Goal: Information Seeking & Learning: Check status

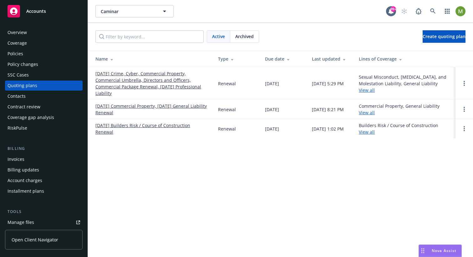
click at [19, 52] on div "Policies" at bounding box center [16, 54] width 16 height 10
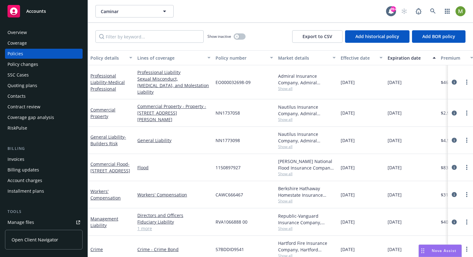
click at [407, 59] on div "Expiration date" at bounding box center [407, 58] width 41 height 7
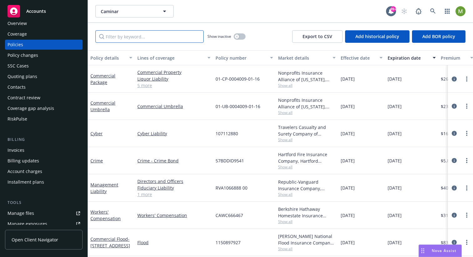
click at [145, 38] on input "Filter by keyword..." at bounding box center [149, 36] width 108 height 13
paste input "MCICET24116"
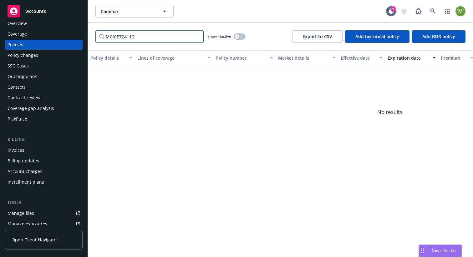
type input "MCICET24116"
click at [244, 35] on button "button" at bounding box center [240, 36] width 12 height 6
click at [239, 36] on button "button" at bounding box center [240, 36] width 12 height 6
click at [133, 37] on input "MCICET24116" at bounding box center [149, 36] width 108 height 13
drag, startPoint x: 134, startPoint y: 36, endPoint x: 58, endPoint y: 34, distance: 75.1
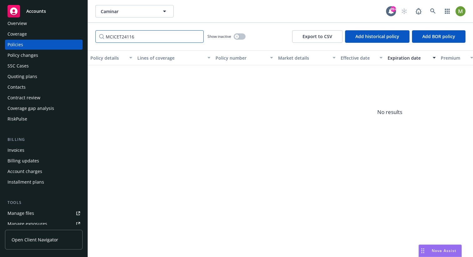
click at [58, 34] on div "Accounts Overview Coverage Policies Policy changes SSC Cases Quoting plans Cont…" at bounding box center [236, 128] width 473 height 257
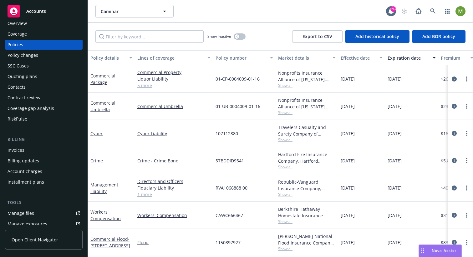
click at [240, 134] on div "107112880" at bounding box center [244, 133] width 63 height 27
drag, startPoint x: 238, startPoint y: 133, endPoint x: 216, endPoint y: 134, distance: 22.2
click at [216, 134] on div "107112880" at bounding box center [244, 133] width 63 height 27
copy span "107112880"
click at [91, 133] on link "Cyber" at bounding box center [96, 134] width 12 height 6
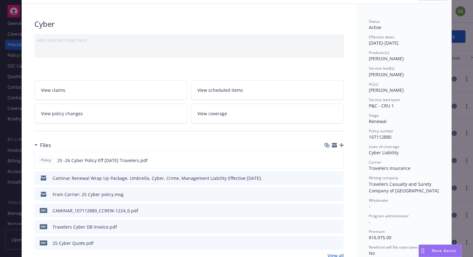
scroll to position [21, 0]
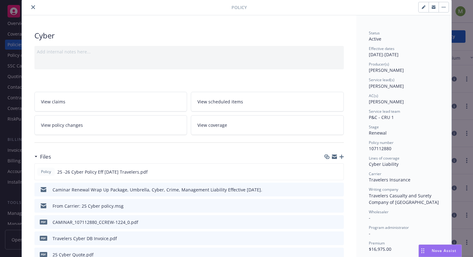
click at [31, 8] on icon "close" at bounding box center [33, 7] width 4 height 4
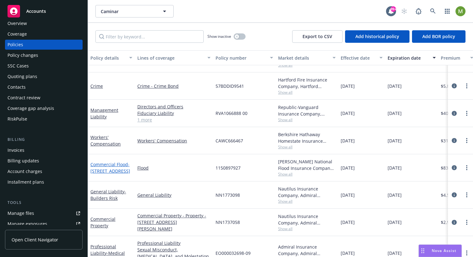
scroll to position [81, 0]
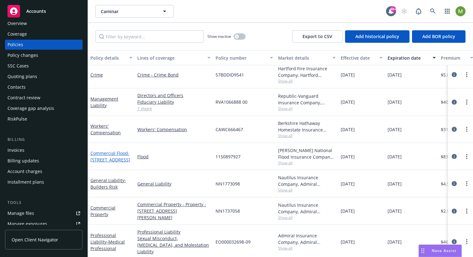
click at [108, 152] on link "Commercial Flood - [STREET_ADDRESS]" at bounding box center [110, 156] width 40 height 13
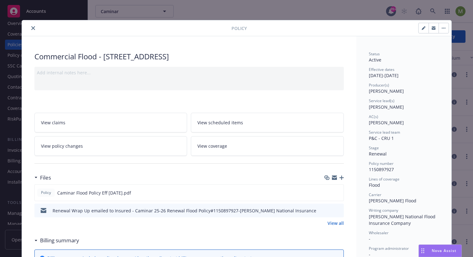
click at [33, 27] on button "close" at bounding box center [33, 28] width 8 height 8
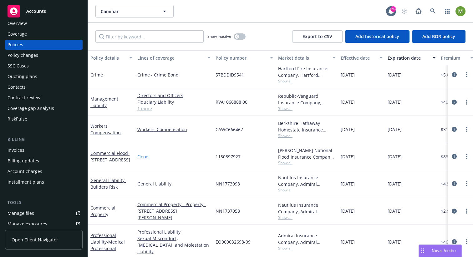
click at [147, 157] on link "Flood" at bounding box center [173, 157] width 73 height 7
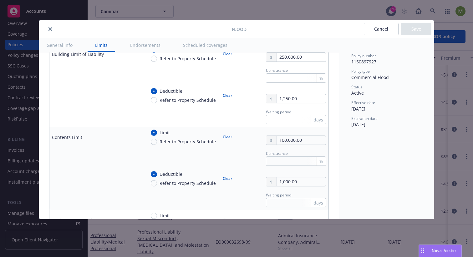
scroll to position [296, 0]
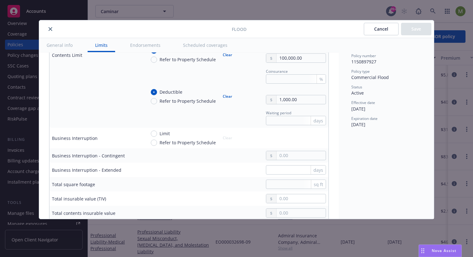
click at [51, 29] on icon "close" at bounding box center [50, 29] width 4 height 4
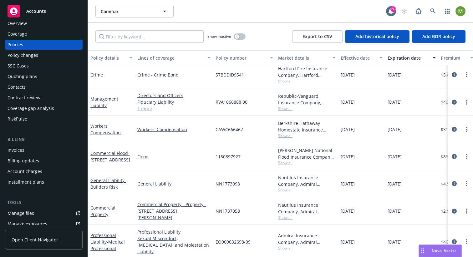
scroll to position [69, 0]
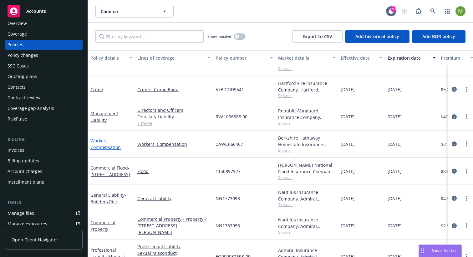
click at [99, 140] on link "Workers' Compensation" at bounding box center [105, 144] width 30 height 13
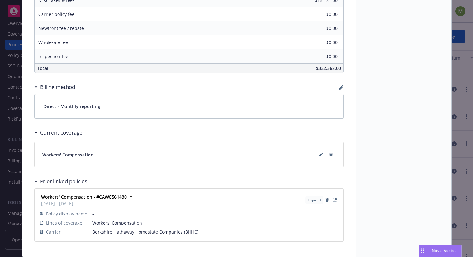
scroll to position [416, 0]
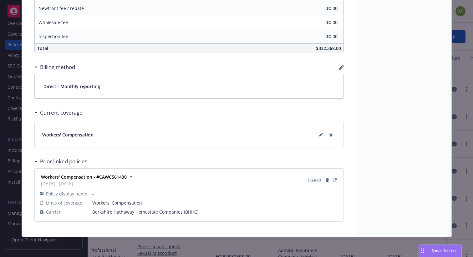
click at [34, 112] on icon at bounding box center [35, 113] width 3 height 2
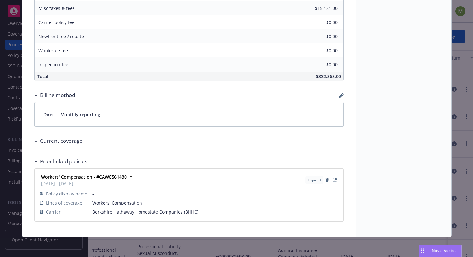
scroll to position [388, 0]
drag, startPoint x: 34, startPoint y: 140, endPoint x: 40, endPoint y: 136, distance: 7.1
click at [34, 140] on icon at bounding box center [35, 141] width 3 height 2
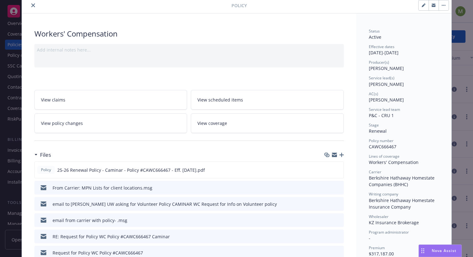
scroll to position [5, 0]
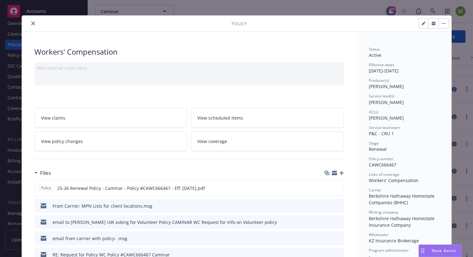
click at [218, 146] on link "View coverage" at bounding box center [267, 142] width 153 height 20
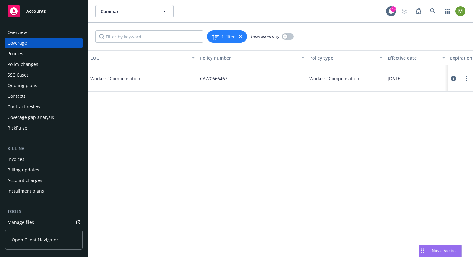
click at [453, 77] on icon at bounding box center [454, 79] width 6 height 6
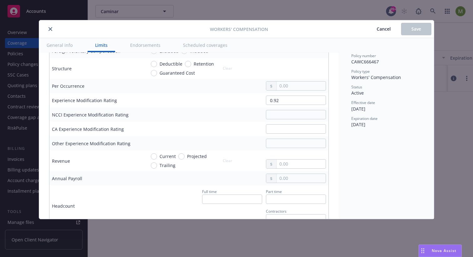
scroll to position [395, 0]
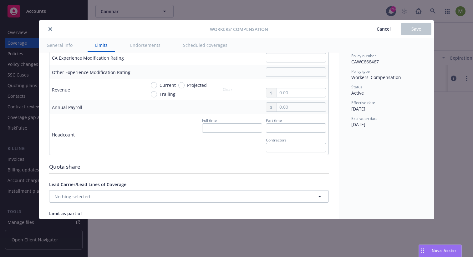
click at [50, 28] on icon "close" at bounding box center [50, 29] width 4 height 4
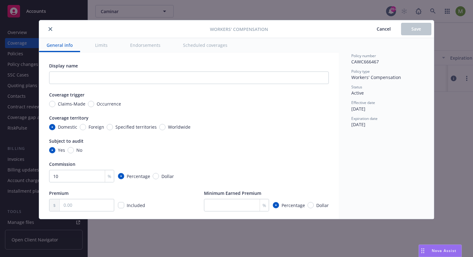
click at [49, 30] on icon "close" at bounding box center [50, 29] width 4 height 4
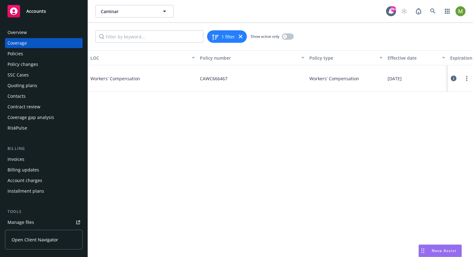
click at [23, 55] on div "Policies" at bounding box center [44, 54] width 73 height 10
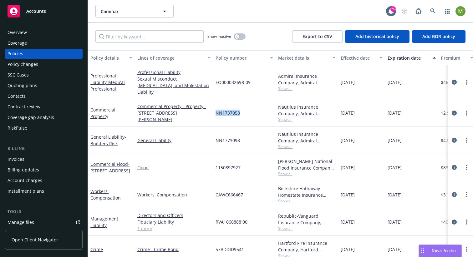
drag, startPoint x: 240, startPoint y: 107, endPoint x: 216, endPoint y: 107, distance: 24.7
click at [216, 107] on div "NN1737058" at bounding box center [244, 113] width 63 height 28
click at [100, 107] on link "Commercial Property" at bounding box center [102, 113] width 25 height 13
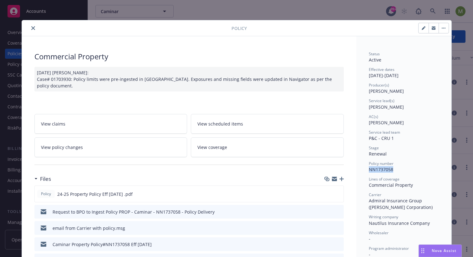
drag, startPoint x: 391, startPoint y: 170, endPoint x: 365, endPoint y: 170, distance: 26.3
copy span "NN1737058"
click at [311, 7] on div "Policy Commercial Property [DATE] [PERSON_NAME]: Case# 01703930: Policy limits …" at bounding box center [236, 128] width 473 height 257
click at [31, 29] on icon "close" at bounding box center [33, 28] width 4 height 4
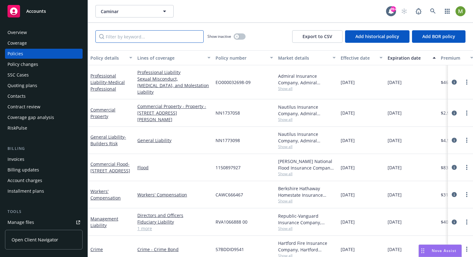
click at [131, 39] on input "Filter by keyword..." at bounding box center [149, 36] width 108 height 13
paste input "57BDDID9541"
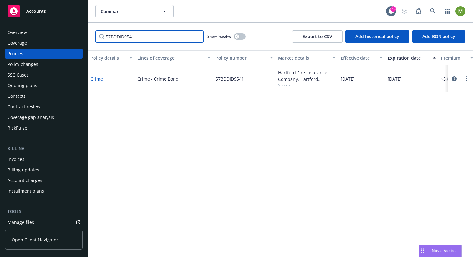
type input "57BDDID9541"
click at [99, 80] on link "Crime" at bounding box center [96, 79] width 13 height 6
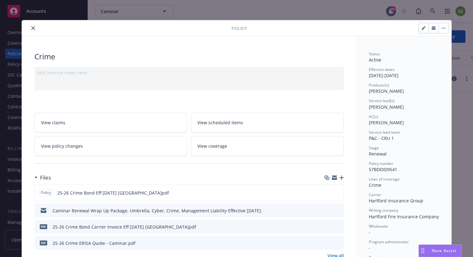
click at [31, 28] on icon "close" at bounding box center [33, 28] width 4 height 4
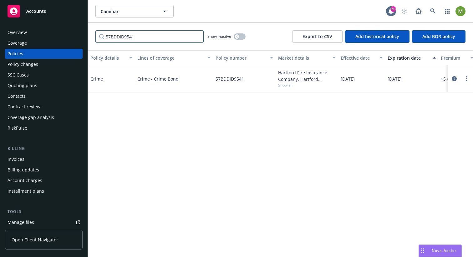
click at [157, 39] on input "57BDDID9541" at bounding box center [149, 36] width 108 height 13
click at [240, 36] on button "button" at bounding box center [240, 36] width 12 height 6
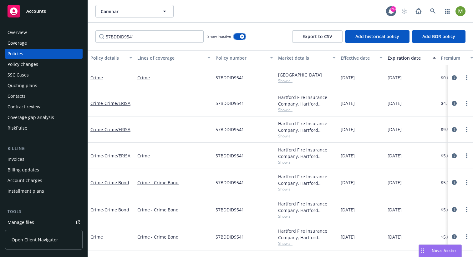
click at [241, 37] on icon "button" at bounding box center [242, 37] width 3 height 2
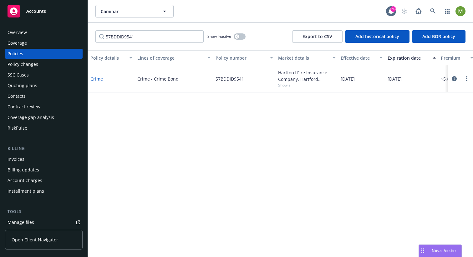
click at [101, 78] on link "Crime" at bounding box center [96, 79] width 13 height 6
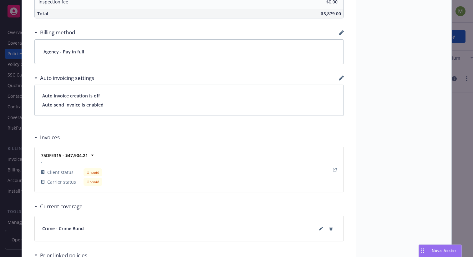
scroll to position [429, 0]
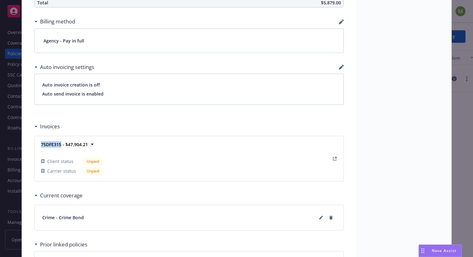
drag, startPoint x: 38, startPoint y: 145, endPoint x: 58, endPoint y: 145, distance: 20.3
click at [58, 145] on div "75DFE315 - $47,904.21 - Client status Unpaid Carrier status Unpaid" at bounding box center [71, 158] width 63 height 35
copy strong "75DFE315"
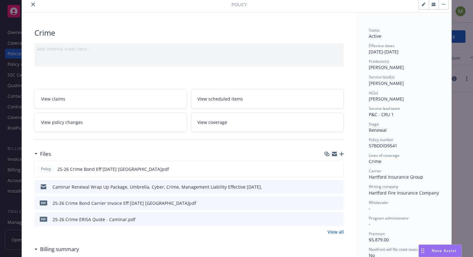
scroll to position [0, 0]
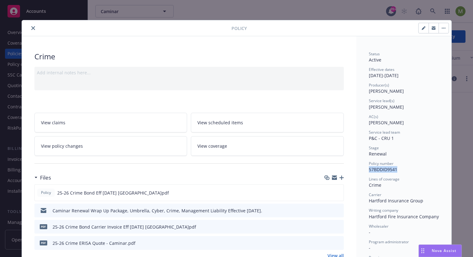
drag, startPoint x: 394, startPoint y: 169, endPoint x: 367, endPoint y: 170, distance: 27.5
click at [369, 170] on span "57BDDID9541" at bounding box center [383, 170] width 28 height 6
copy span "57BDDID9541"
click at [31, 28] on icon "close" at bounding box center [33, 28] width 4 height 4
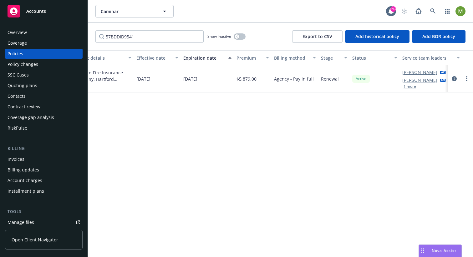
scroll to position [0, 219]
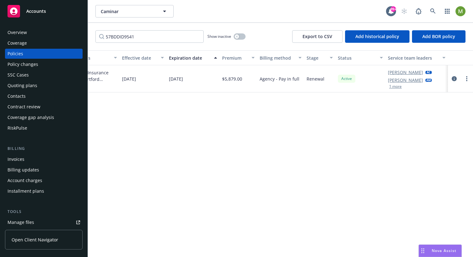
click at [397, 85] on button "1 more" at bounding box center [395, 87] width 13 height 4
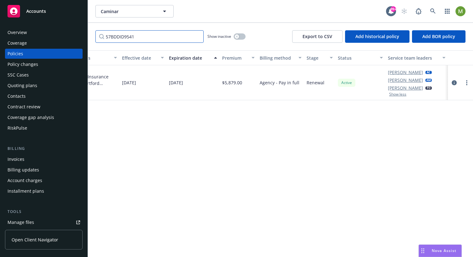
drag, startPoint x: 135, startPoint y: 35, endPoint x: 93, endPoint y: 36, distance: 41.6
click at [93, 36] on div "57BDDID9541 Show inactive Export to CSV Add historical policy Add BOR policy" at bounding box center [280, 37] width 385 height 28
click at [454, 82] on icon "circleInformation" at bounding box center [454, 82] width 5 height 5
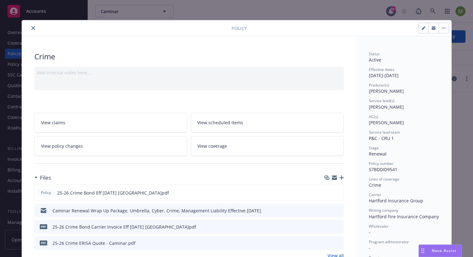
scroll to position [19, 0]
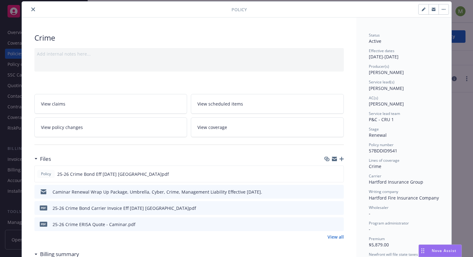
click at [394, 87] on div "Service lead(s) [PERSON_NAME]" at bounding box center [404, 85] width 70 height 12
drag, startPoint x: 391, startPoint y: 105, endPoint x: 375, endPoint y: 105, distance: 16.9
click at [375, 105] on div "AC(s) [PERSON_NAME]" at bounding box center [404, 101] width 70 height 12
click at [407, 107] on div "AC(s) [PERSON_NAME]" at bounding box center [404, 101] width 70 height 12
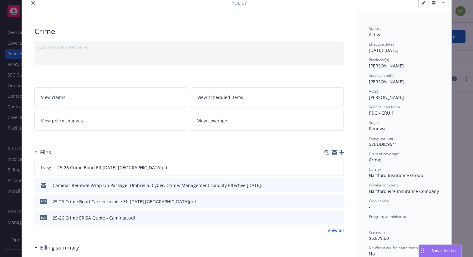
scroll to position [28, 0]
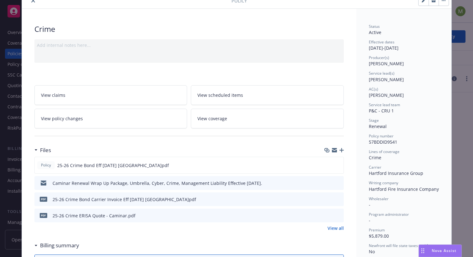
click at [386, 108] on span "P&C - CRU 1" at bounding box center [381, 111] width 25 height 6
drag, startPoint x: 33, startPoint y: 3, endPoint x: 60, endPoint y: 22, distance: 33.7
click at [33, 3] on button "close" at bounding box center [33, 1] width 8 height 8
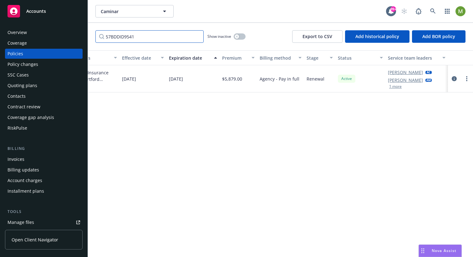
click at [197, 36] on input "57BDDID9541" at bounding box center [149, 36] width 108 height 13
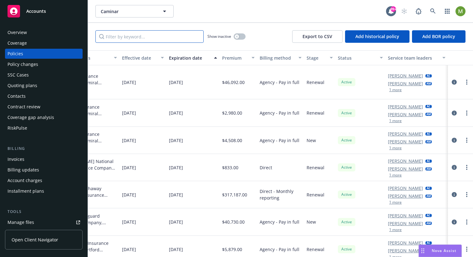
scroll to position [0, 217]
click at [189, 59] on div "Expiration date" at bounding box center [190, 58] width 41 height 7
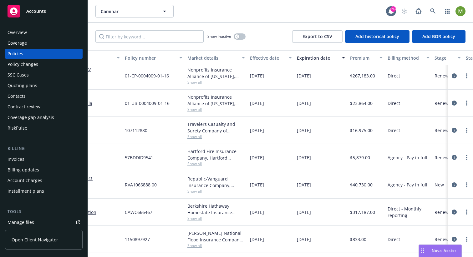
scroll to position [0, 91]
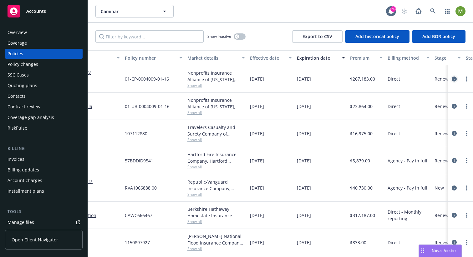
click at [452, 79] on icon "circleInformation" at bounding box center [454, 79] width 5 height 5
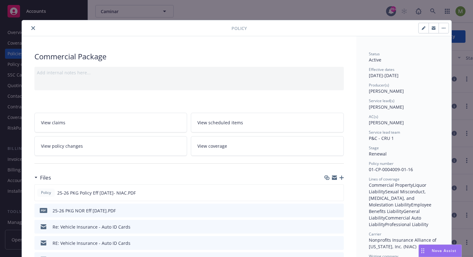
click at [389, 138] on span "P&C - CRU 1" at bounding box center [381, 138] width 25 height 6
drag, startPoint x: 392, startPoint y: 138, endPoint x: 366, endPoint y: 139, distance: 26.3
copy span "P&C - CRU 1"
drag, startPoint x: 391, startPoint y: 106, endPoint x: 358, endPoint y: 109, distance: 32.6
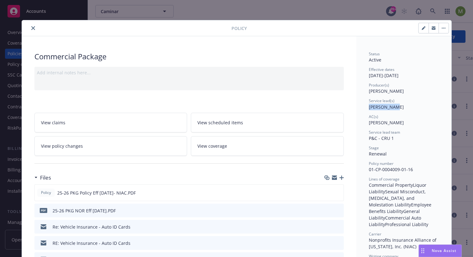
click at [32, 28] on icon "close" at bounding box center [33, 28] width 4 height 4
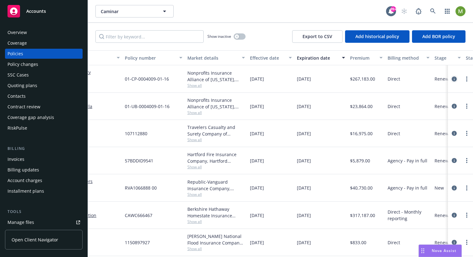
click at [452, 79] on icon "circleInformation" at bounding box center [454, 79] width 5 height 5
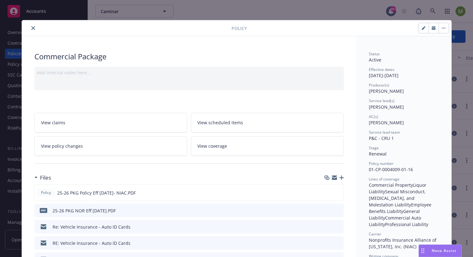
scroll to position [19, 0]
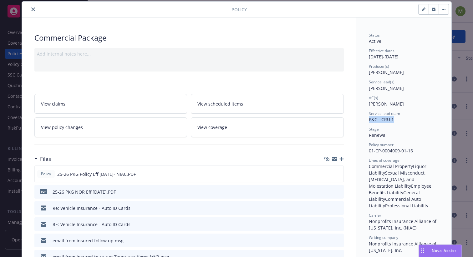
drag, startPoint x: 393, startPoint y: 119, endPoint x: 367, endPoint y: 120, distance: 26.3
click at [369, 120] on div "Service lead team P&C - CRU 1" at bounding box center [404, 117] width 70 height 12
copy span "P&C - CRU 1"
click at [31, 10] on icon "close" at bounding box center [33, 10] width 4 height 4
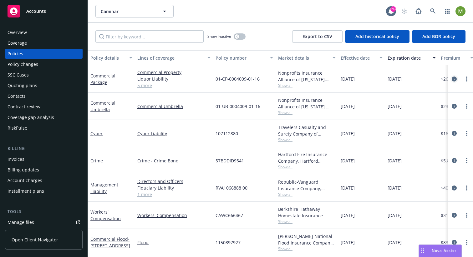
click at [452, 79] on link "circleInformation" at bounding box center [454, 79] width 8 height 8
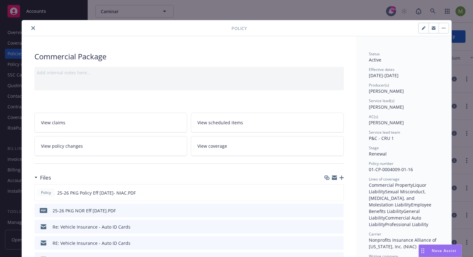
click at [31, 29] on icon "close" at bounding box center [33, 28] width 4 height 4
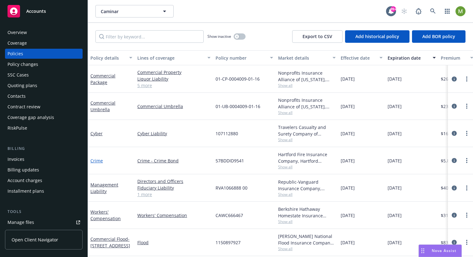
click at [98, 161] on link "Crime" at bounding box center [96, 161] width 13 height 6
